Goal: Task Accomplishment & Management: Complete application form

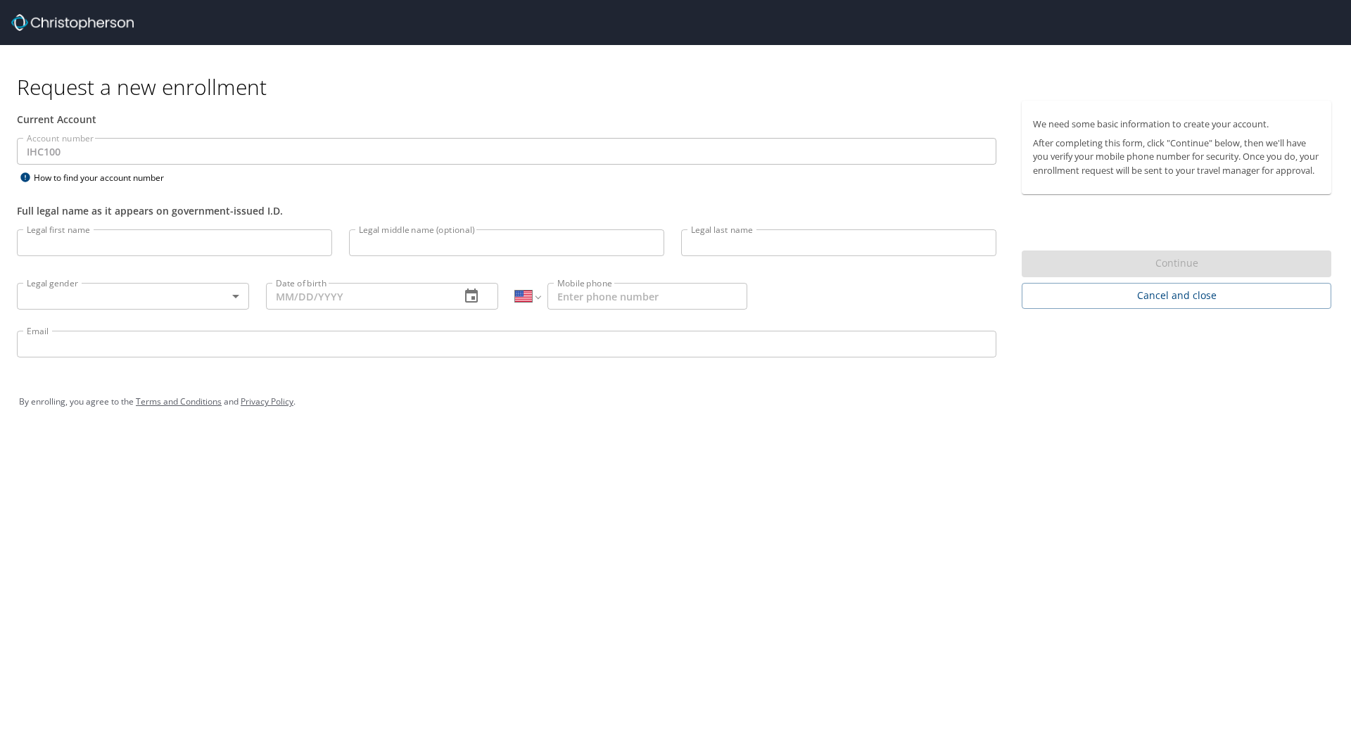
select select "US"
click at [88, 239] on input "Legal first name" at bounding box center [174, 242] width 315 height 27
type input "[PERSON_NAME]"
type input "Bell"
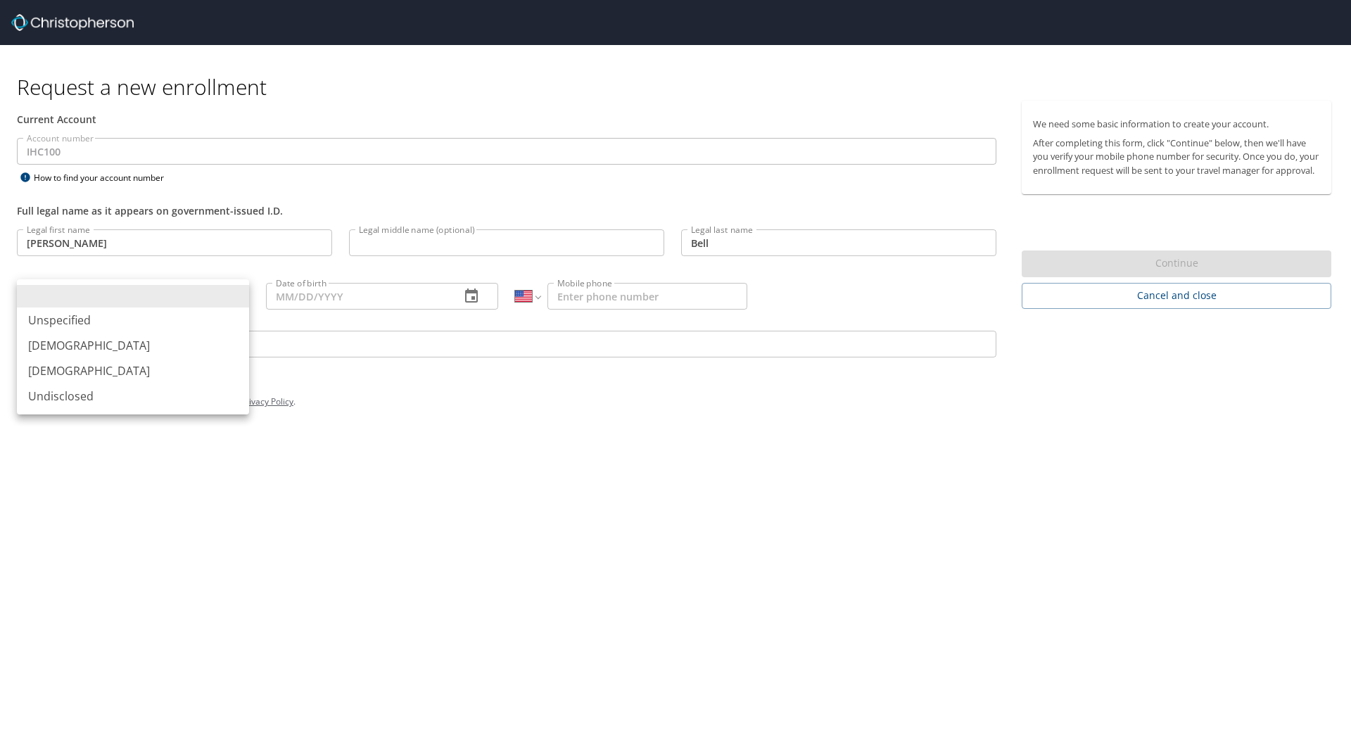
click at [242, 293] on body "Request a new enrollment Current Account Account number IHC100 Account number H…" at bounding box center [675, 377] width 1351 height 755
click at [201, 367] on li "[DEMOGRAPHIC_DATA]" at bounding box center [133, 370] width 232 height 25
type input "[DEMOGRAPHIC_DATA]"
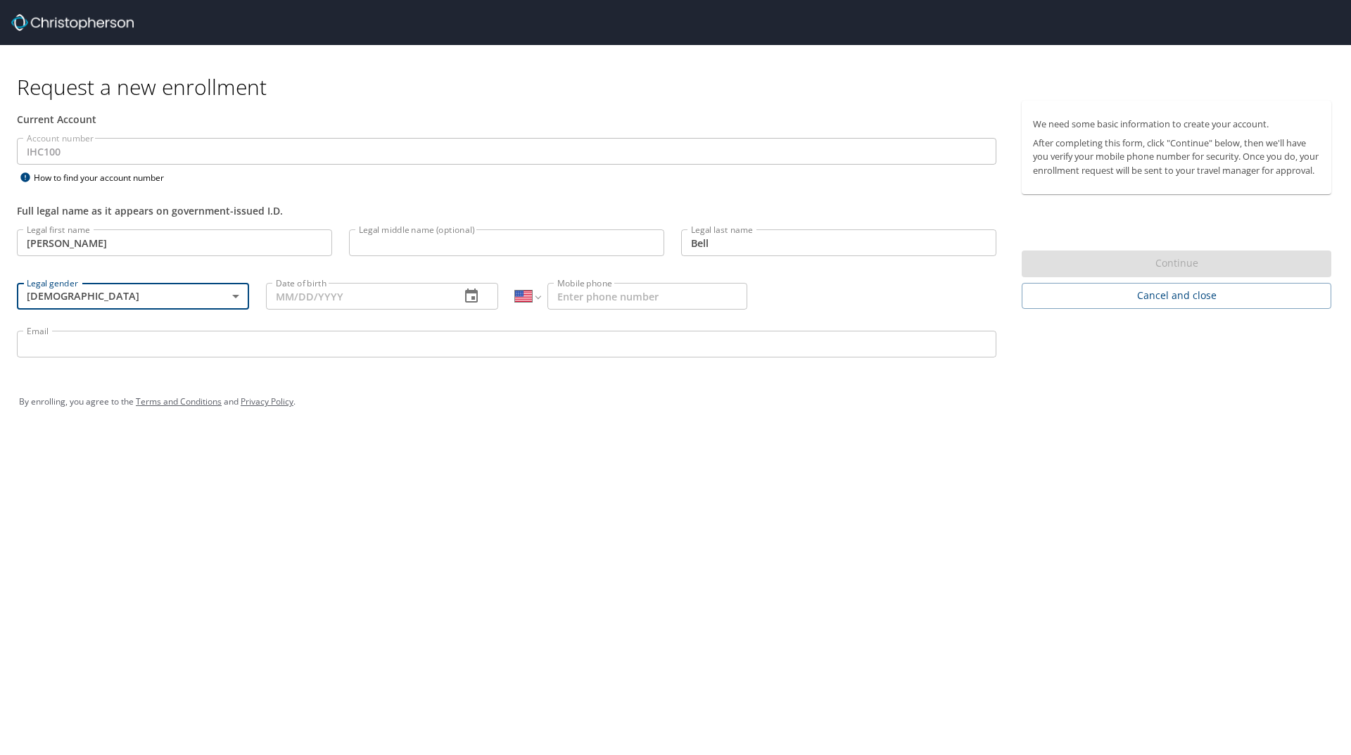
click at [322, 300] on input "Date of birth" at bounding box center [357, 296] width 183 height 27
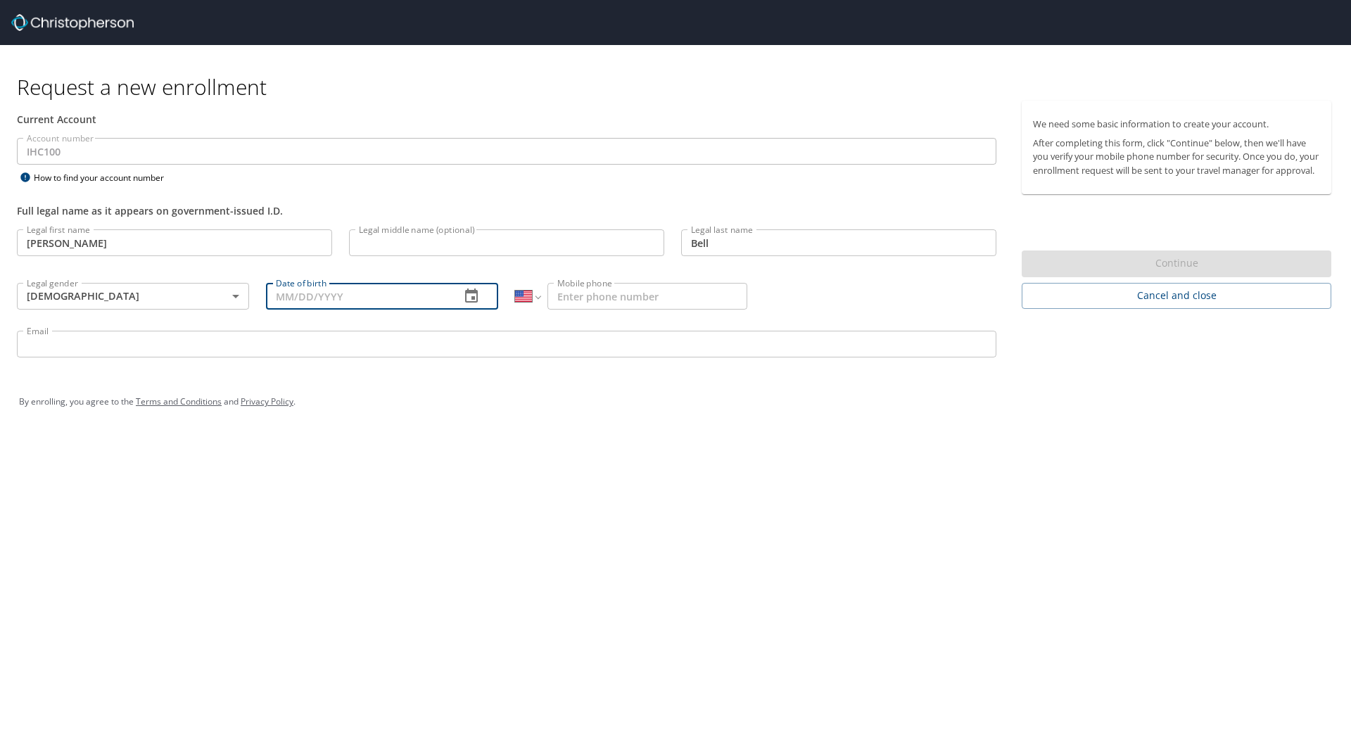
click at [475, 298] on icon "button" at bounding box center [471, 295] width 13 height 14
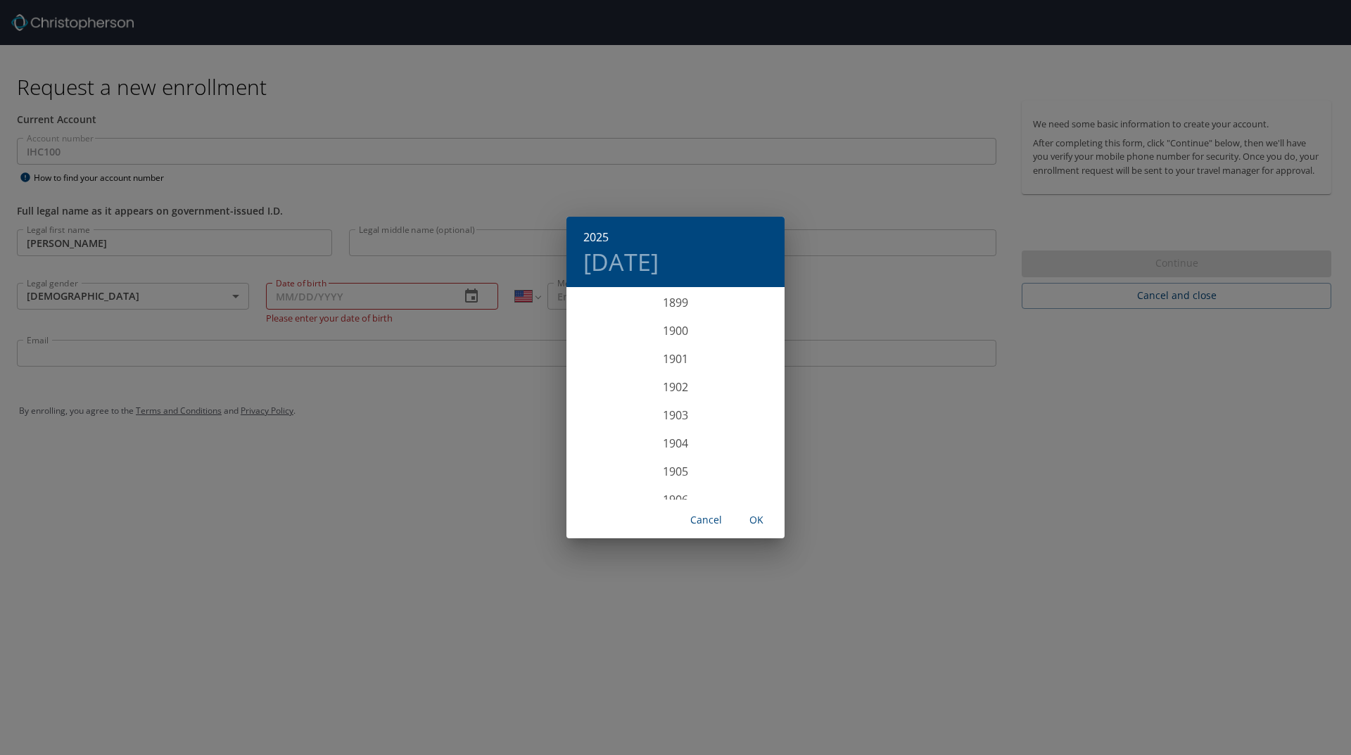
scroll to position [3462, 0]
click at [428, 306] on div "2025 [DATE] 1900 1901 1902 1903 1904 1905 1906 1907 1908 1909 1910 1911 1912 19…" at bounding box center [675, 377] width 1351 height 755
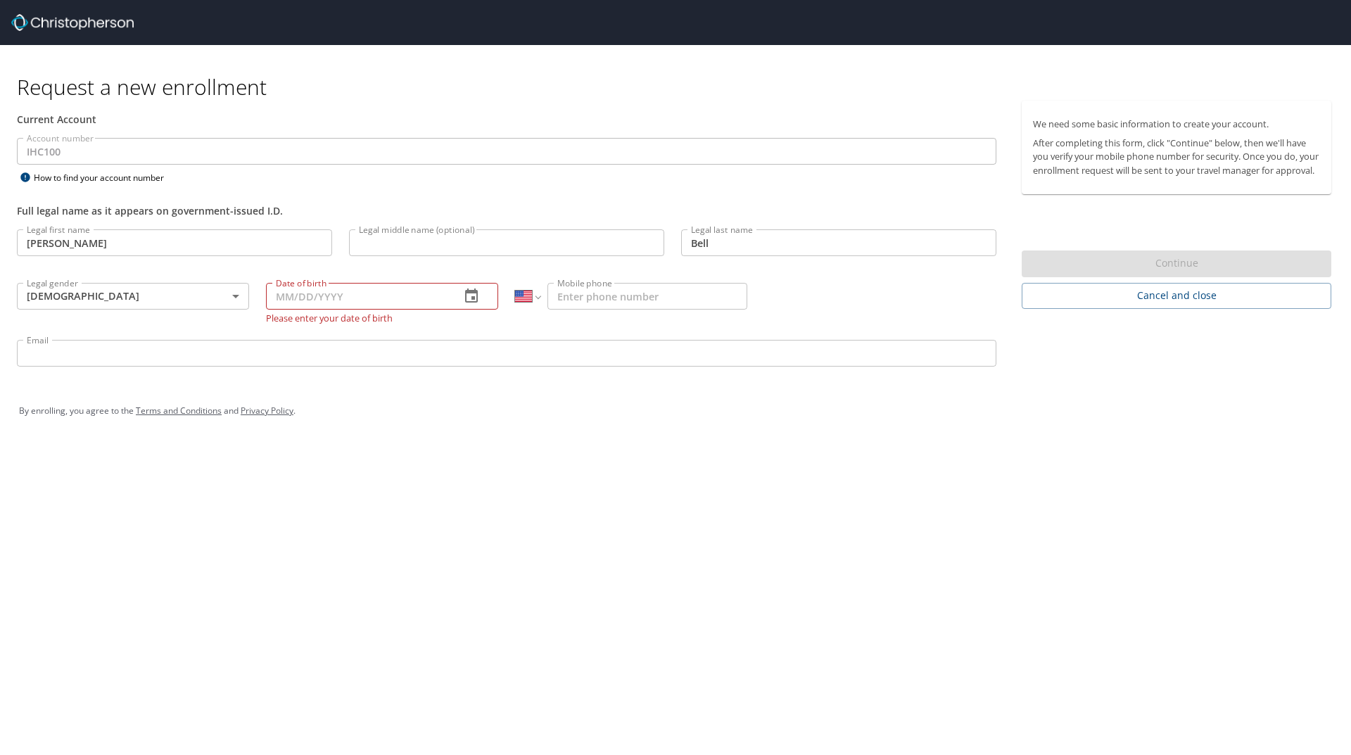
click at [296, 295] on input "Date of birth" at bounding box center [357, 296] width 183 height 27
type input "[DATE]"
click at [610, 300] on input "Mobile phone" at bounding box center [647, 296] width 200 height 27
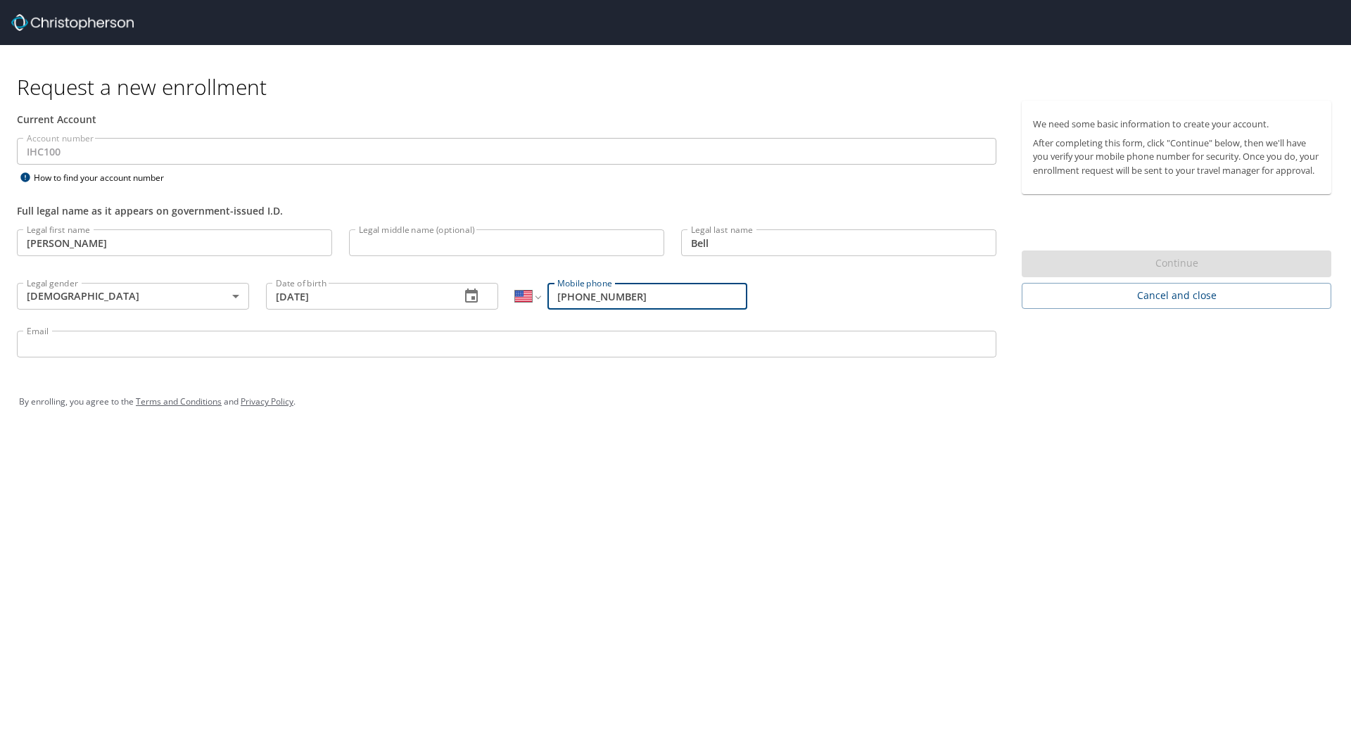
type input "[PHONE_NUMBER]"
click at [264, 350] on input "Email" at bounding box center [506, 344] width 979 height 27
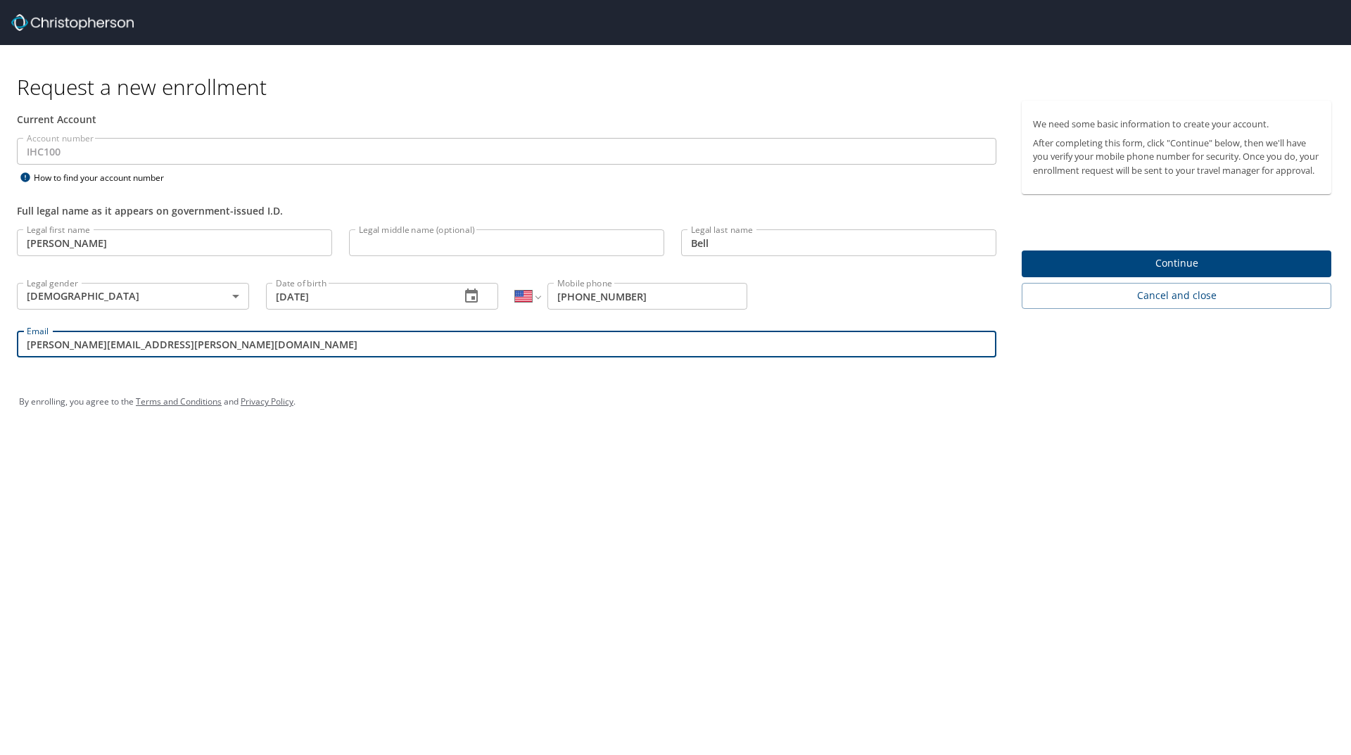
type input "[PERSON_NAME][EMAIL_ADDRESS][PERSON_NAME][DOMAIN_NAME]"
click at [1141, 272] on span "Continue" at bounding box center [1176, 264] width 287 height 18
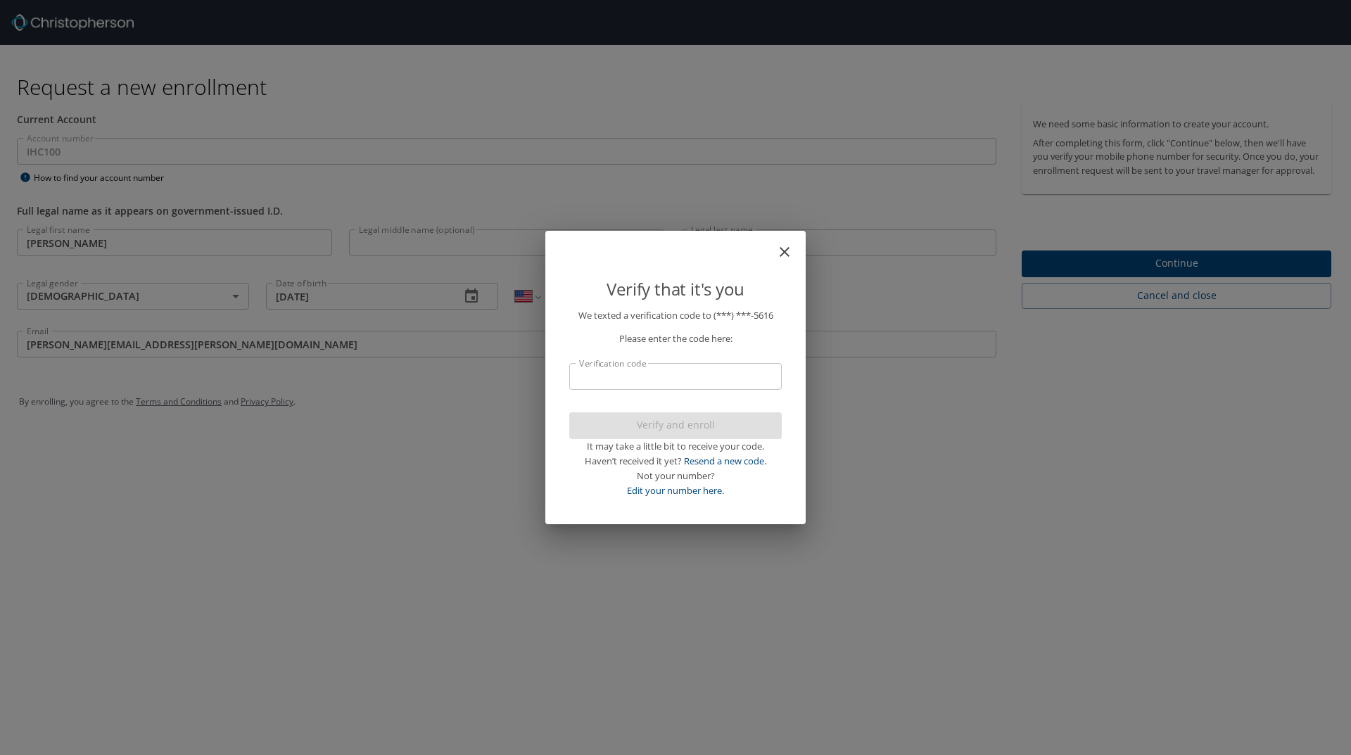
click at [704, 373] on input "Verification code" at bounding box center [675, 376] width 212 height 27
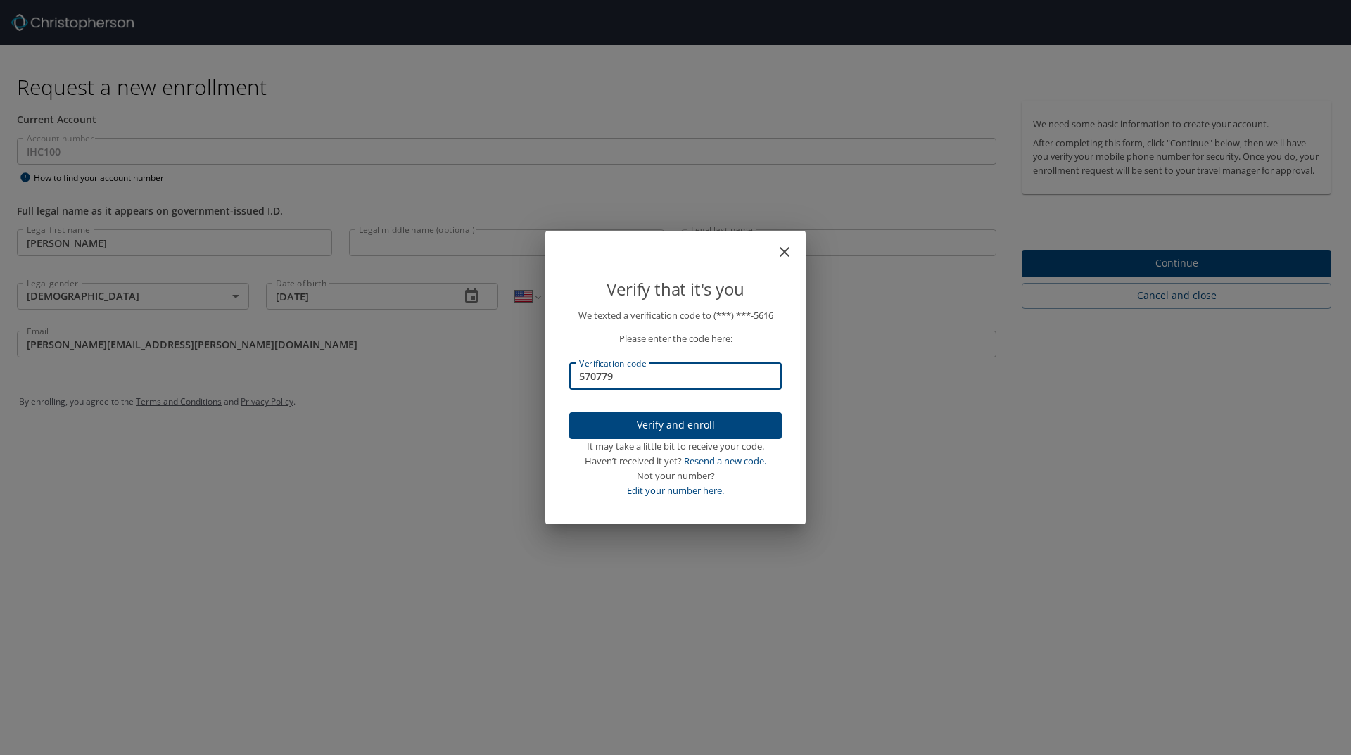
type input "570779"
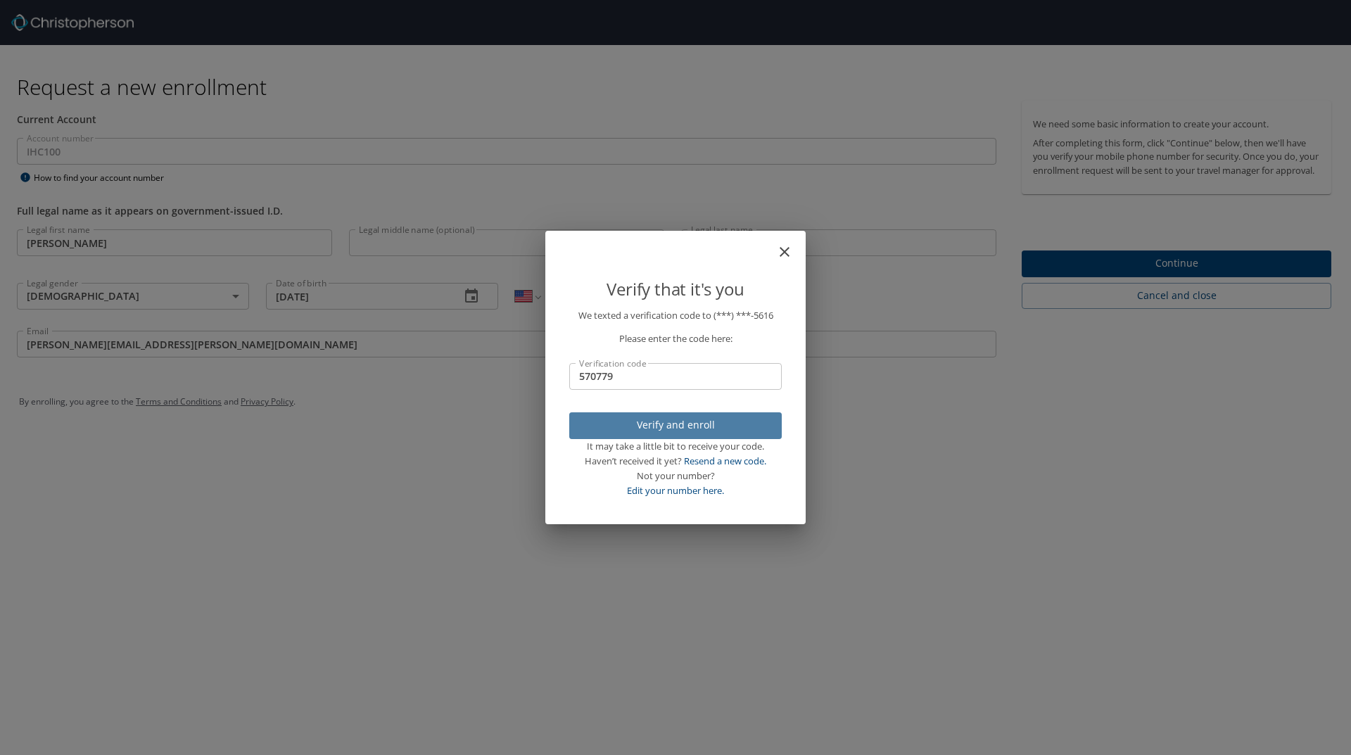
click at [711, 424] on span "Verify and enroll" at bounding box center [675, 426] width 190 height 18
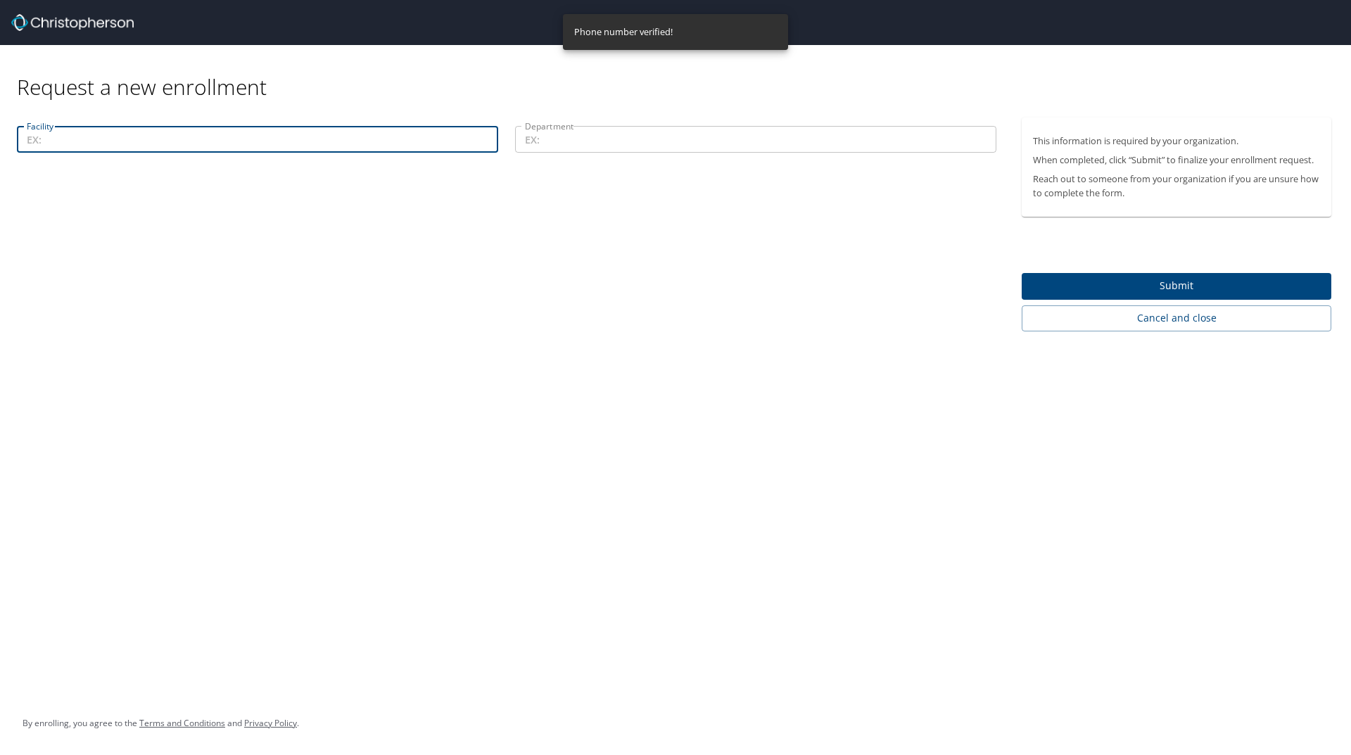
click at [127, 141] on input "Facility" at bounding box center [257, 139] width 481 height 27
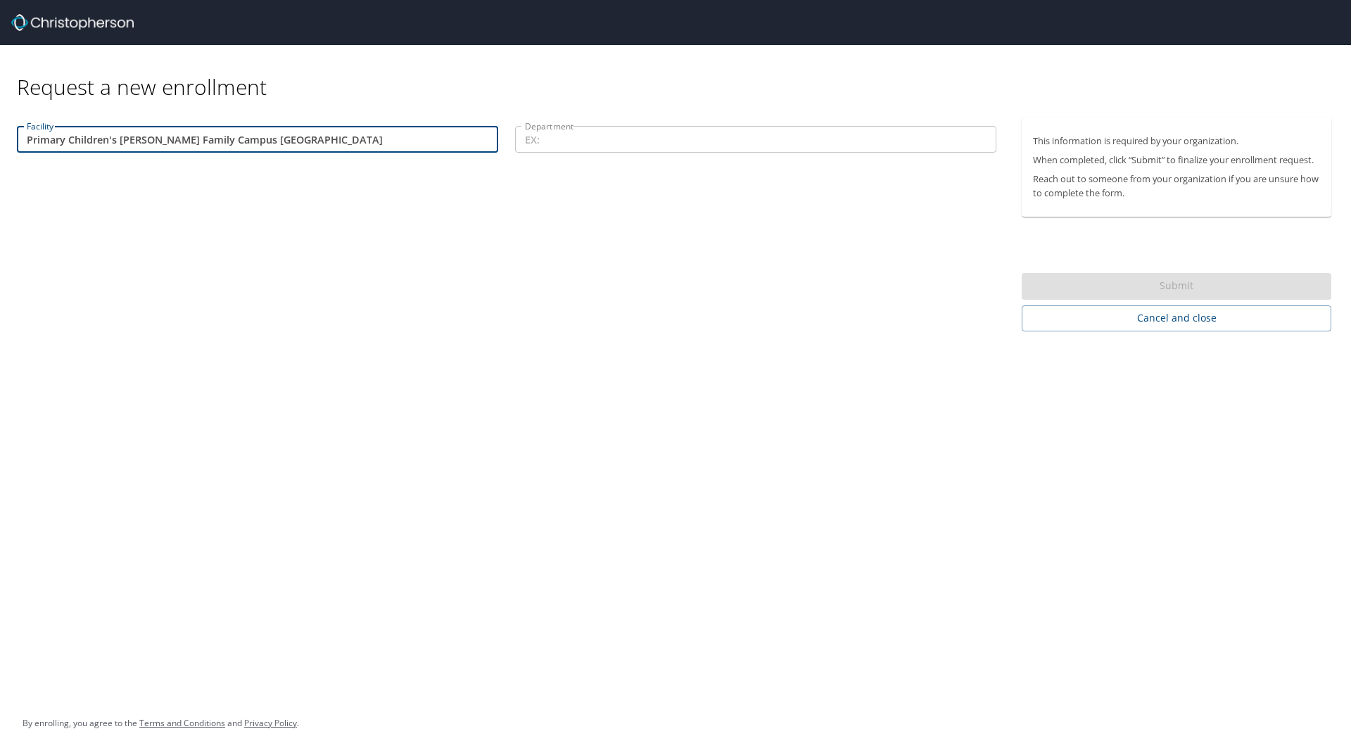
click at [561, 138] on input "Department" at bounding box center [755, 139] width 481 height 27
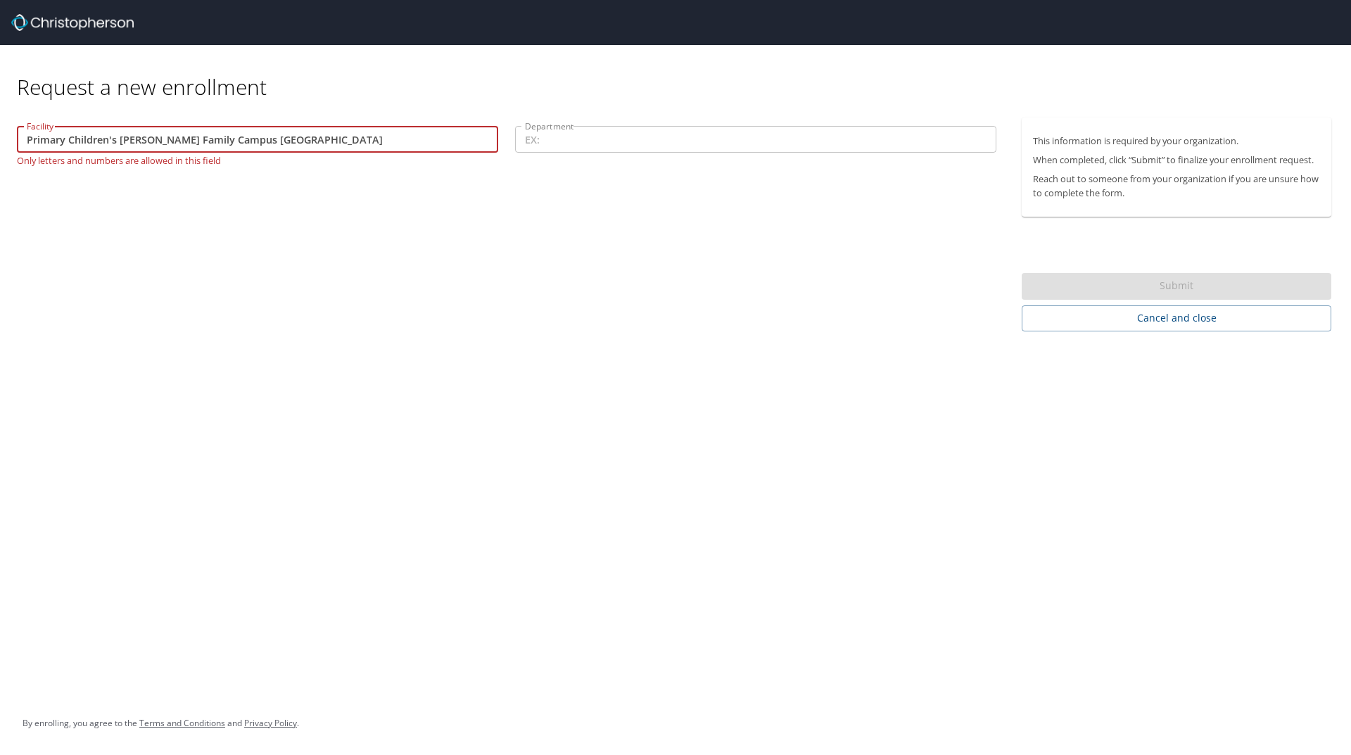
drag, startPoint x: 295, startPoint y: 144, endPoint x: 0, endPoint y: 148, distance: 294.8
click at [0, 148] on div "Facility Primary Children's [PERSON_NAME] Family Campus Lehi Facility Only lett…" at bounding box center [506, 224] width 1013 height 214
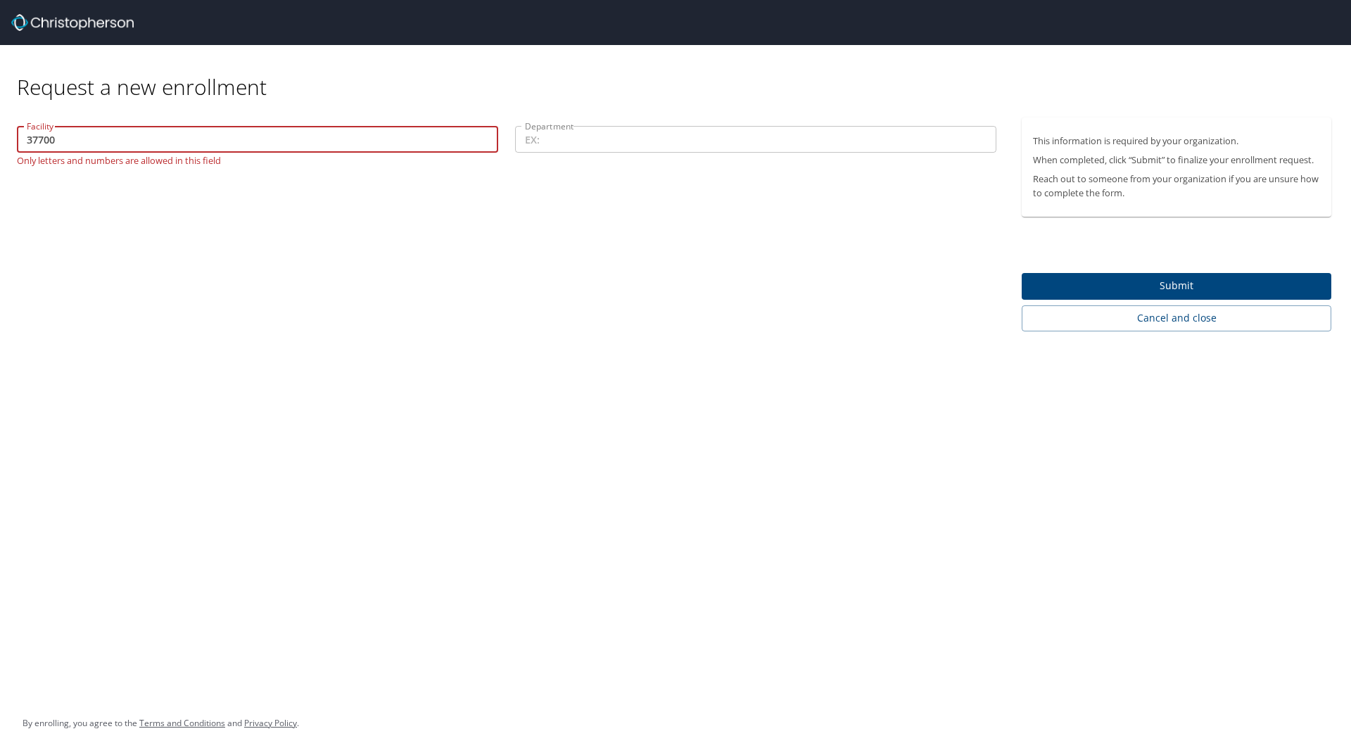
type input "37700"
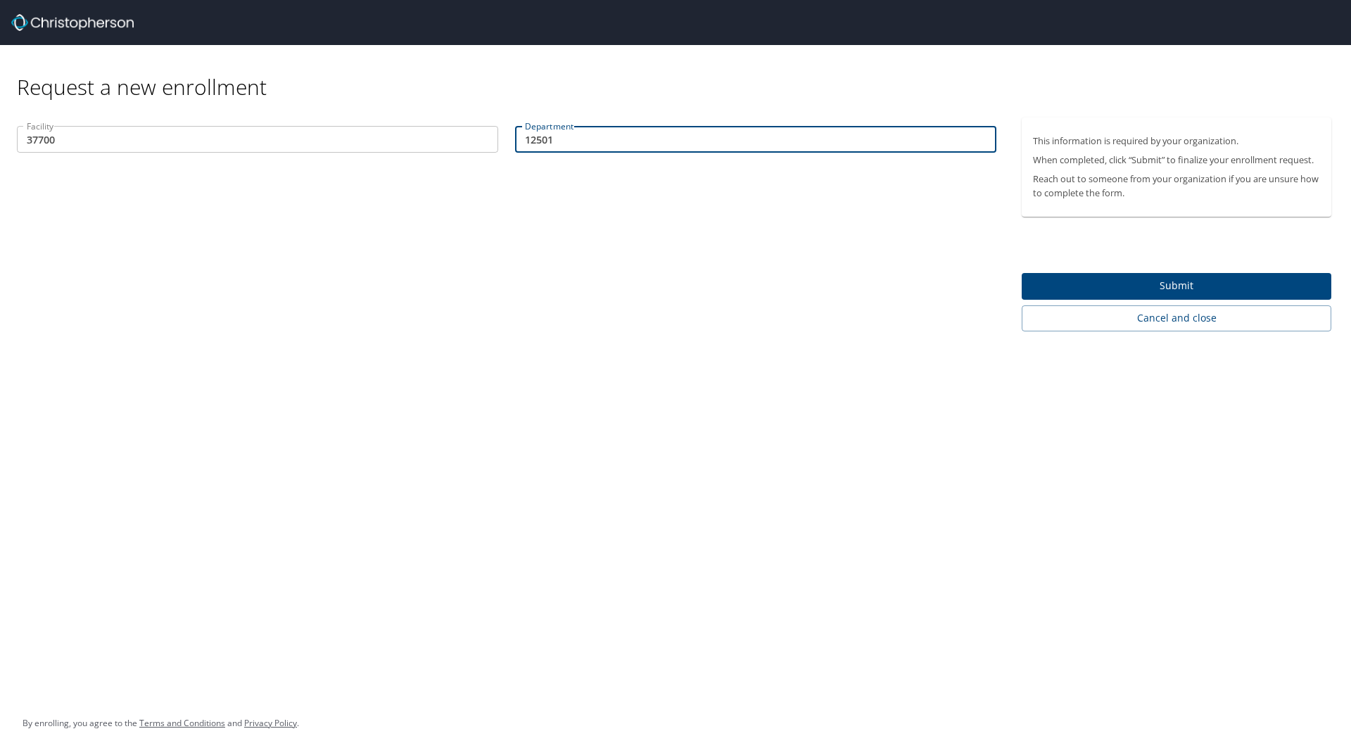
type input "12501"
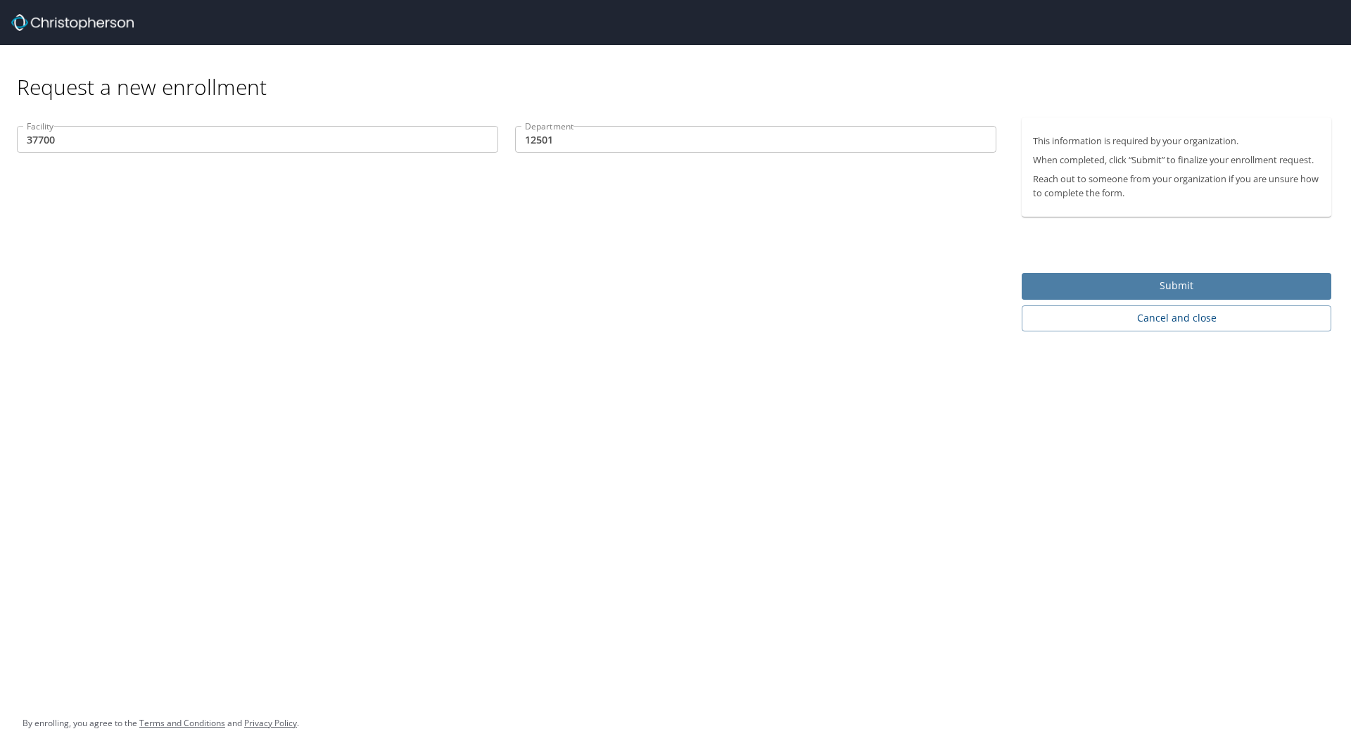
click at [1156, 286] on span "Submit" at bounding box center [1176, 286] width 287 height 18
